Goal: Navigation & Orientation: Understand site structure

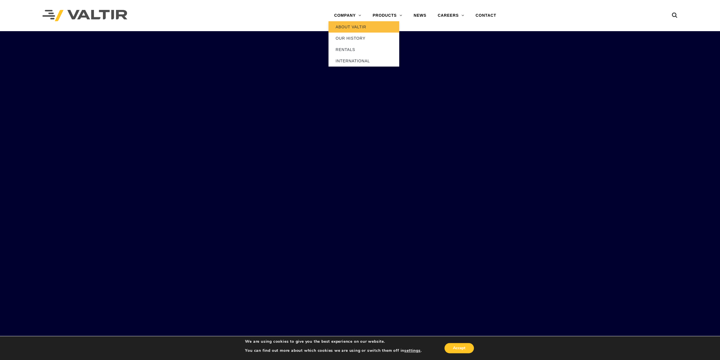
click at [345, 27] on link "ABOUT VALTIR" at bounding box center [363, 26] width 71 height 11
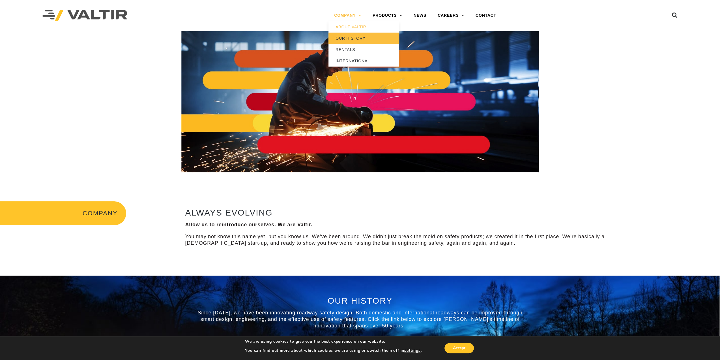
click at [350, 38] on link "OUR HISTORY" at bounding box center [363, 38] width 71 height 11
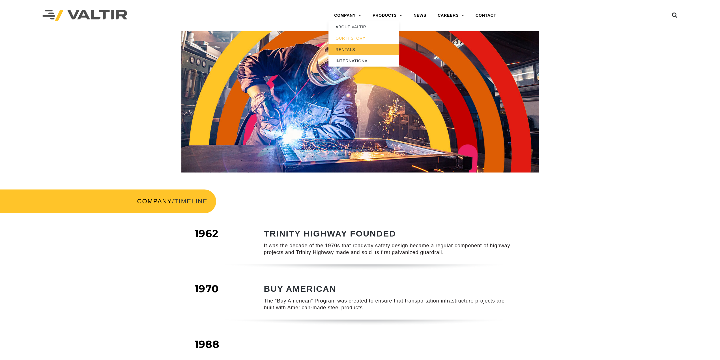
click at [350, 47] on link "RENTALS" at bounding box center [363, 49] width 71 height 11
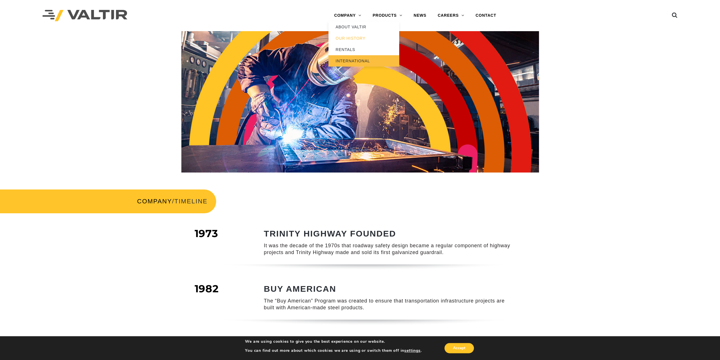
click at [350, 59] on link "INTERNATIONAL" at bounding box center [363, 60] width 71 height 11
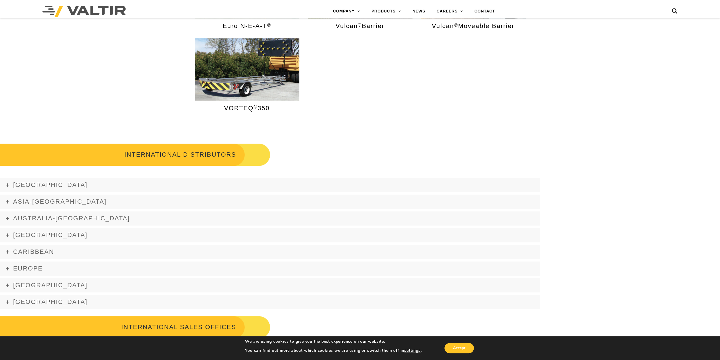
scroll to position [651, 0]
